Goal: Task Accomplishment & Management: Manage account settings

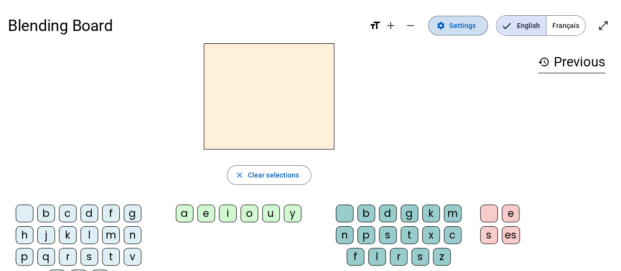
click at [457, 27] on span "Settings" at bounding box center [462, 26] width 27 height 12
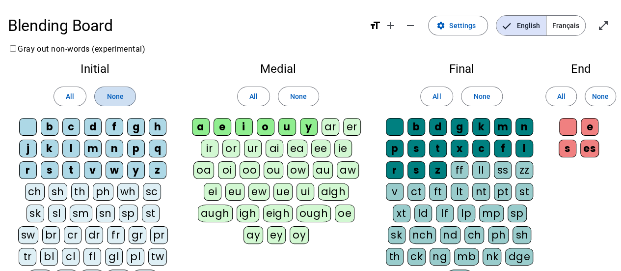
click at [128, 97] on span at bounding box center [115, 96] width 40 height 24
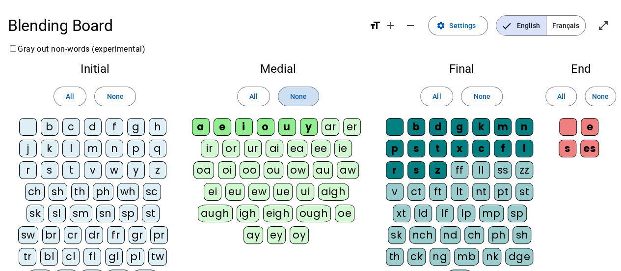
click at [294, 95] on span "None" at bounding box center [298, 96] width 17 height 12
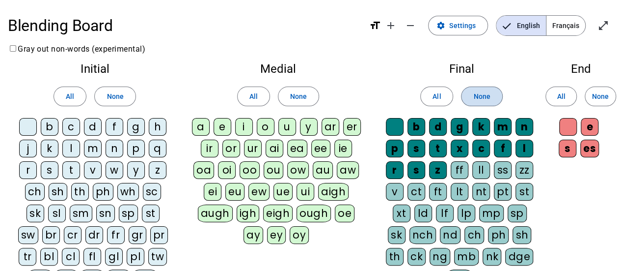
click at [488, 91] on span "None" at bounding box center [481, 96] width 17 height 12
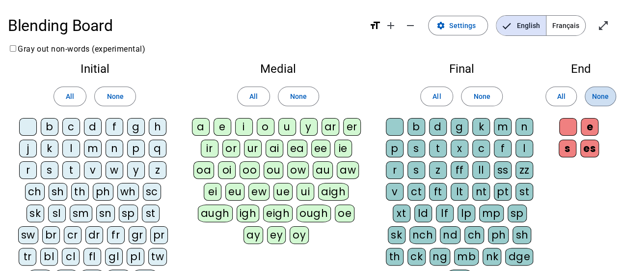
click at [607, 97] on span "None" at bounding box center [600, 96] width 17 height 12
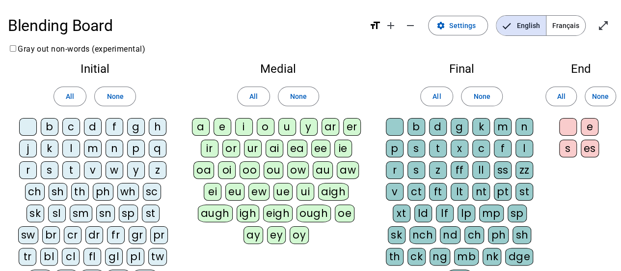
click at [74, 149] on div "l" at bounding box center [71, 148] width 18 height 18
click at [200, 123] on div "a" at bounding box center [201, 127] width 18 height 18
click at [232, 130] on letter-bubble "e" at bounding box center [225, 129] width 22 height 22
click at [287, 127] on div "u" at bounding box center [287, 127] width 18 height 18
click at [73, 167] on div "t" at bounding box center [71, 170] width 18 height 18
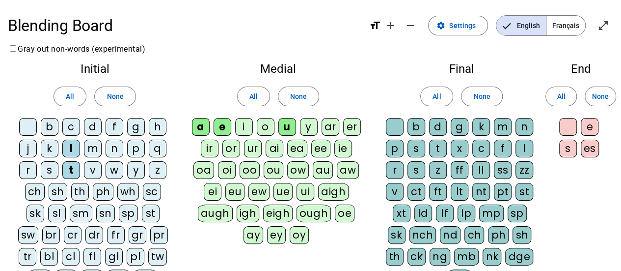
scroll to position [169, 0]
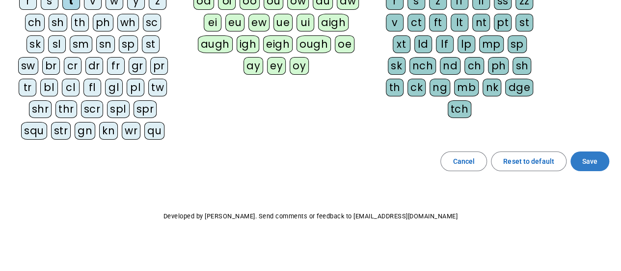
click at [589, 155] on span "Save" at bounding box center [589, 161] width 15 height 12
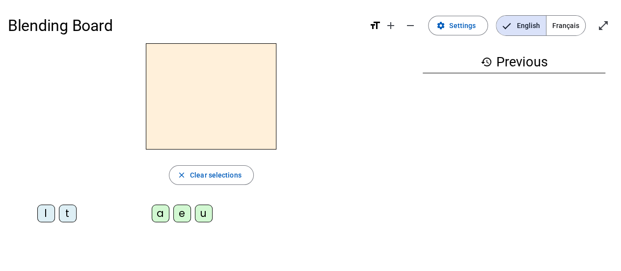
drag, startPoint x: 44, startPoint y: 214, endPoint x: 45, endPoint y: 219, distance: 5.1
click at [45, 219] on div "l" at bounding box center [46, 213] width 18 height 18
click at [163, 213] on div "a" at bounding box center [161, 213] width 18 height 18
click at [178, 210] on div "e" at bounding box center [182, 213] width 18 height 18
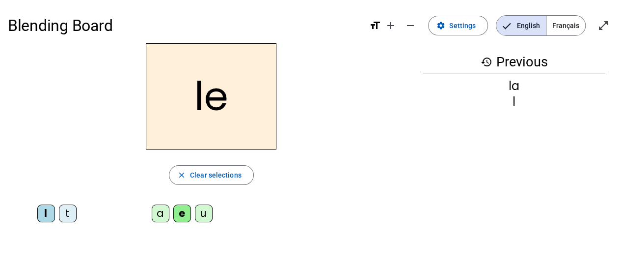
click at [208, 209] on div "u" at bounding box center [204, 213] width 18 height 18
click at [67, 210] on div "t" at bounding box center [68, 213] width 18 height 18
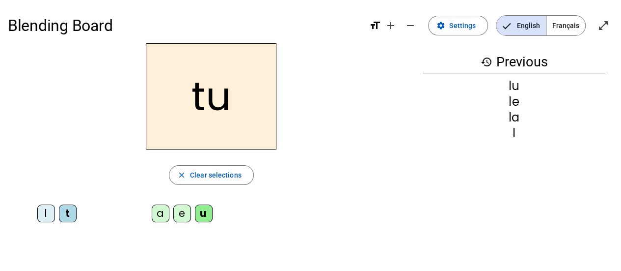
click at [182, 211] on div "e" at bounding box center [182, 213] width 18 height 18
click at [160, 212] on div "a" at bounding box center [161, 213] width 18 height 18
